Goal: Obtain resource: Obtain resource

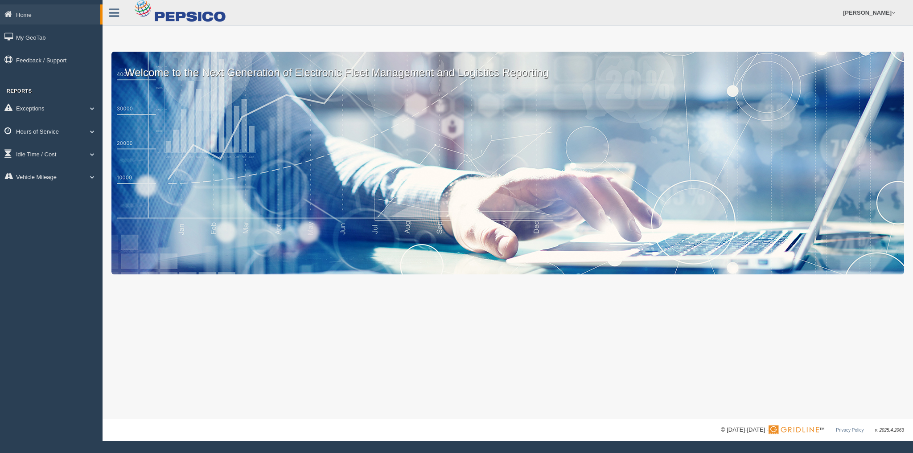
click at [57, 126] on link "Hours of Service" at bounding box center [51, 131] width 103 height 20
click at [77, 168] on link "HOS Violation Audit Reports" at bounding box center [58, 168] width 84 height 16
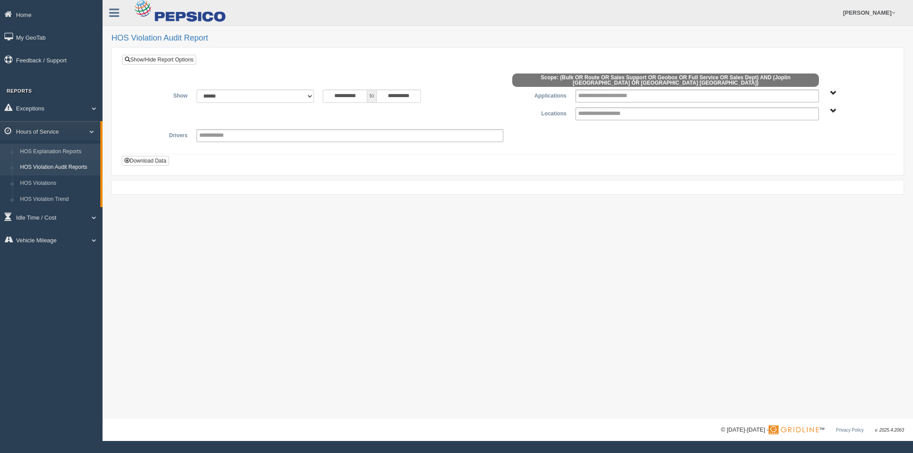
click at [44, 154] on link "HOS Explanation Reports" at bounding box center [58, 152] width 84 height 16
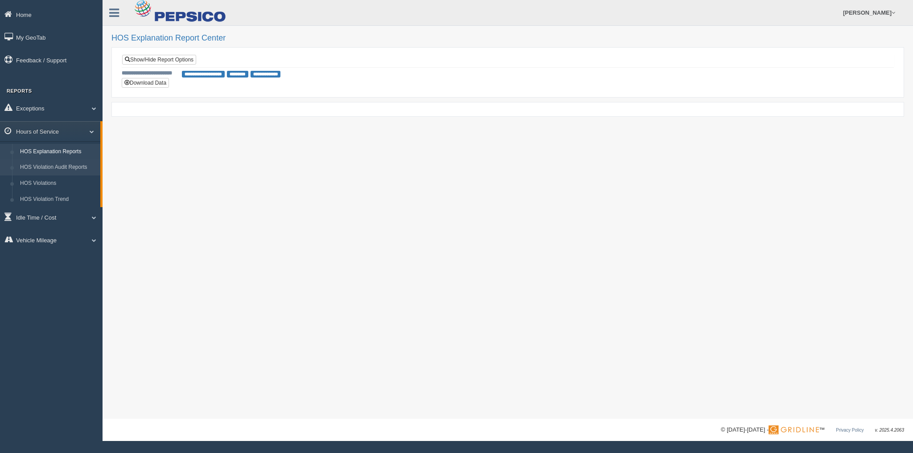
click at [53, 168] on link "HOS Violation Audit Reports" at bounding box center [58, 168] width 84 height 16
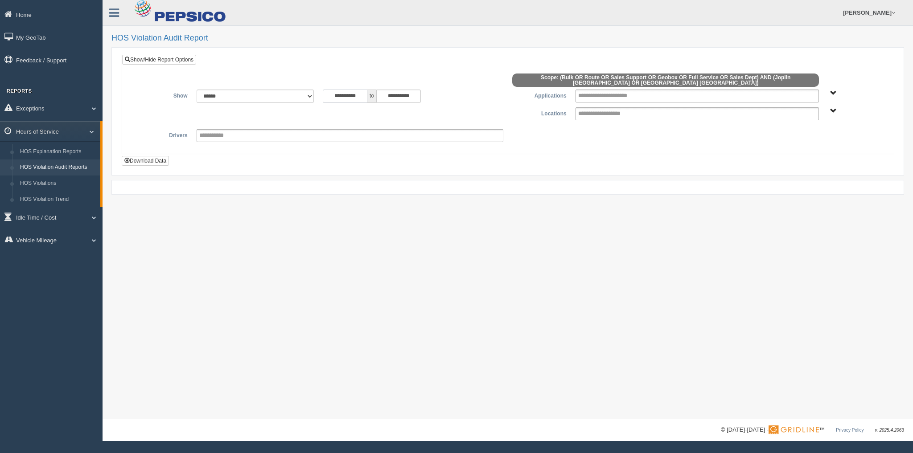
click at [359, 98] on input "**********" at bounding box center [345, 96] width 45 height 13
click at [328, 110] on th "«" at bounding box center [327, 109] width 13 height 13
click at [326, 112] on th "«" at bounding box center [329, 109] width 13 height 13
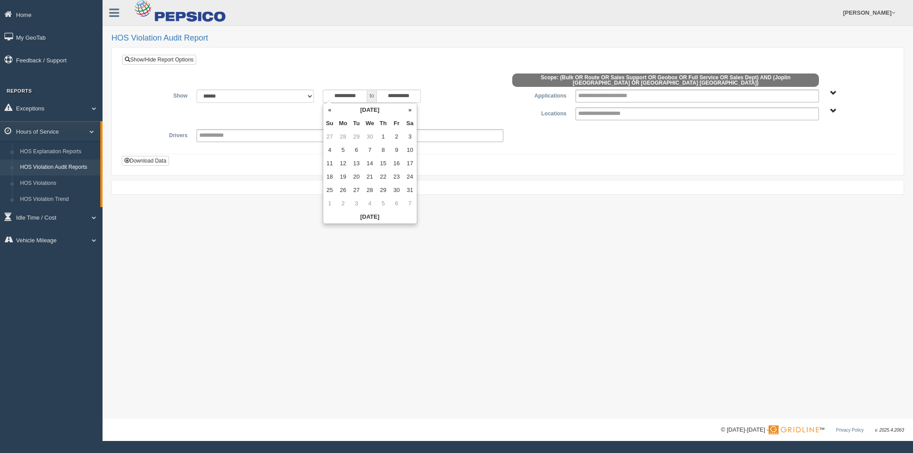
click at [326, 112] on th "«" at bounding box center [329, 109] width 13 height 13
click at [328, 136] on td "23" at bounding box center [329, 136] width 13 height 13
type input "**********"
click at [477, 81] on div at bounding box center [508, 82] width 758 height 16
click at [830, 108] on div "Joplin MO Springfield MO" at bounding box center [855, 110] width 54 height 7
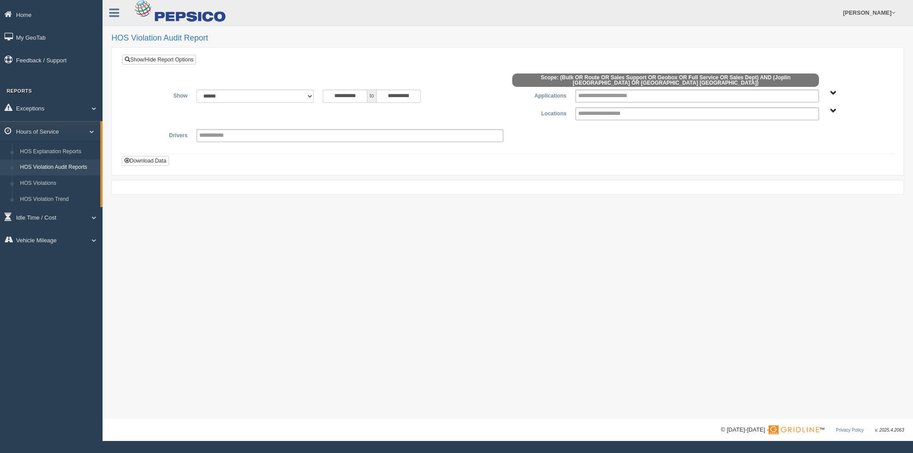
click at [832, 110] on span "Joplin MO Springfield MO" at bounding box center [833, 111] width 7 height 7
click at [807, 153] on button "Springfield [GEOGRAPHIC_DATA]" at bounding box center [827, 155] width 88 height 10
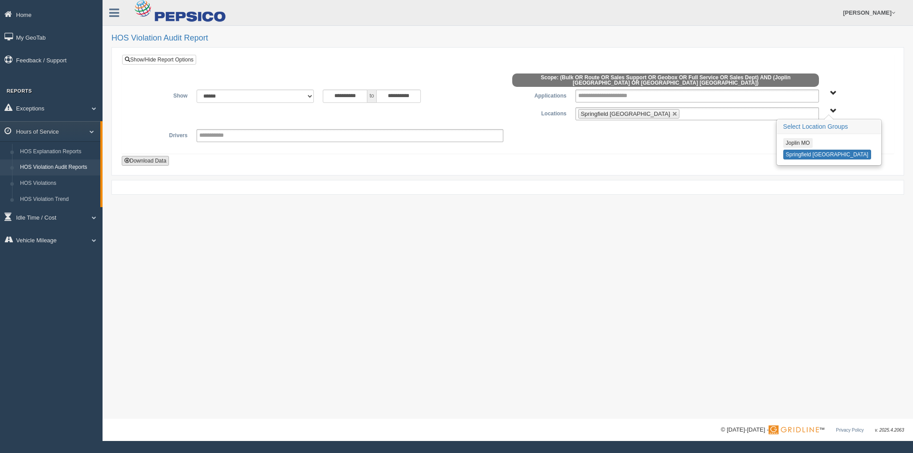
click at [148, 157] on button "Download Data" at bounding box center [145, 161] width 47 height 10
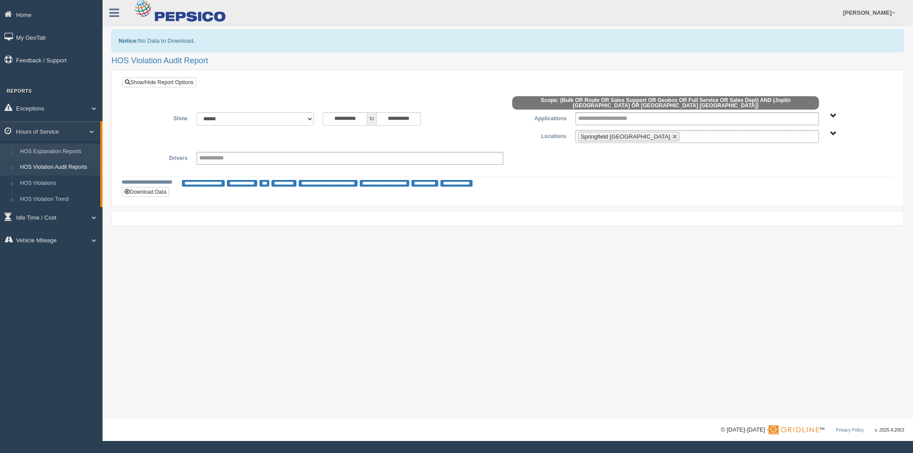
click at [58, 150] on link "HOS Explanation Reports" at bounding box center [58, 152] width 84 height 16
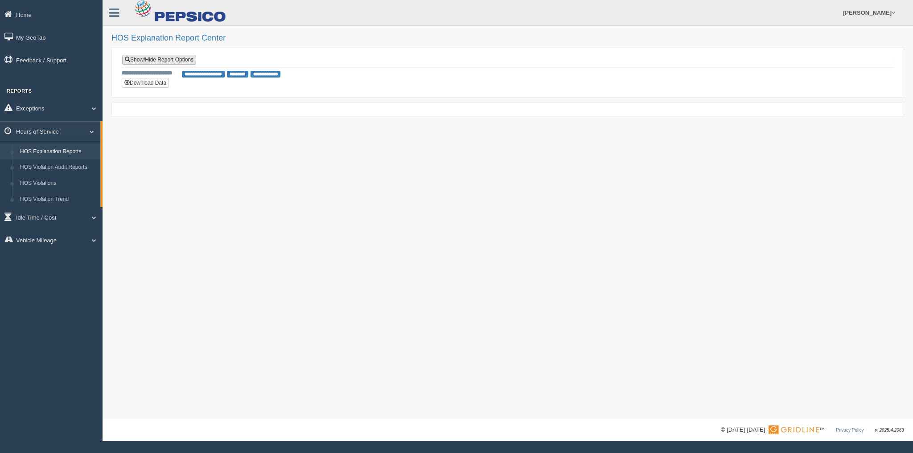
click at [165, 61] on link "Show/Hide Report Options" at bounding box center [159, 60] width 74 height 10
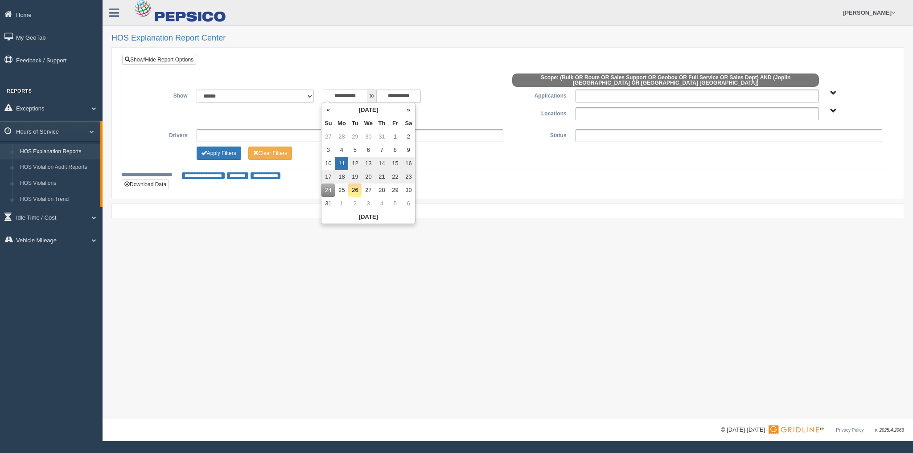
click at [357, 95] on input "**********" at bounding box center [345, 96] width 45 height 13
click at [328, 113] on th "«" at bounding box center [327, 109] width 13 height 13
click at [328, 113] on th "«" at bounding box center [329, 109] width 13 height 13
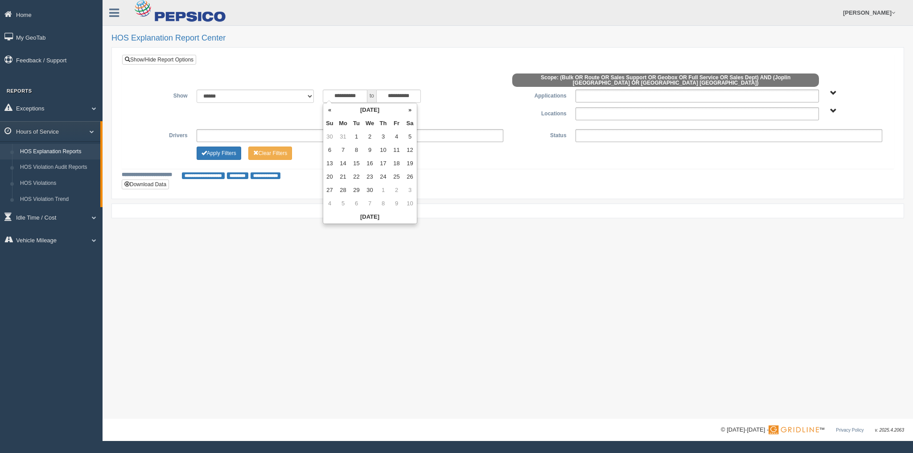
click at [328, 113] on th "«" at bounding box center [329, 109] width 13 height 13
click at [329, 138] on td "26" at bounding box center [329, 136] width 13 height 13
type input "**********"
click at [543, 143] on div "**********" at bounding box center [508, 126] width 758 height 72
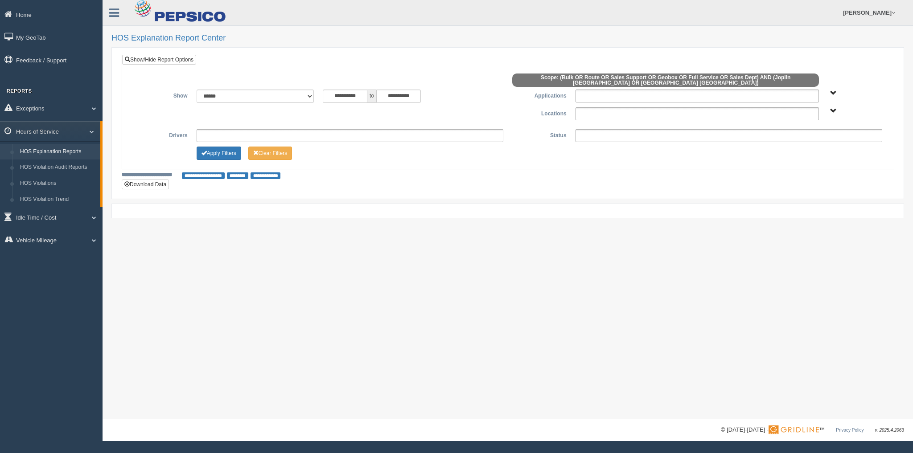
drag, startPoint x: 831, startPoint y: 107, endPoint x: 826, endPoint y: 111, distance: 6.6
click at [831, 108] on span "Joplin MO Springfield MO" at bounding box center [833, 111] width 7 height 7
click at [807, 151] on button "Springfield [GEOGRAPHIC_DATA]" at bounding box center [827, 155] width 88 height 10
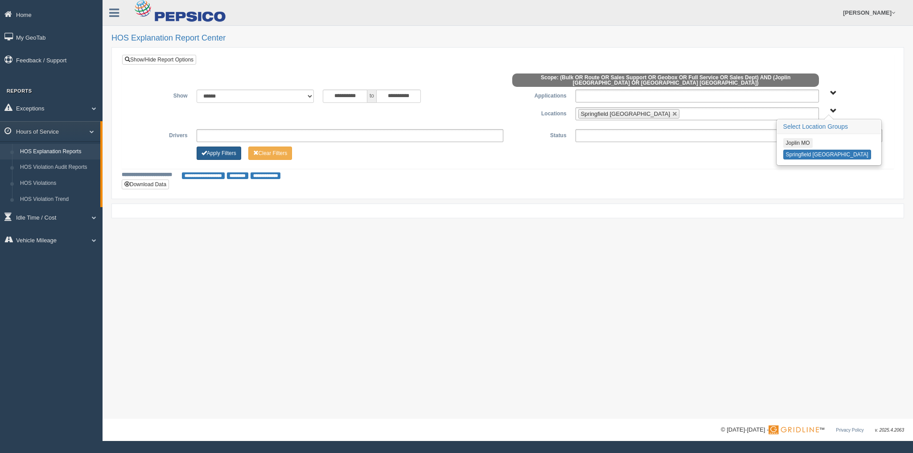
click at [226, 152] on button "Apply Filters" at bounding box center [219, 153] width 45 height 13
